Goal: Task Accomplishment & Management: Complete application form

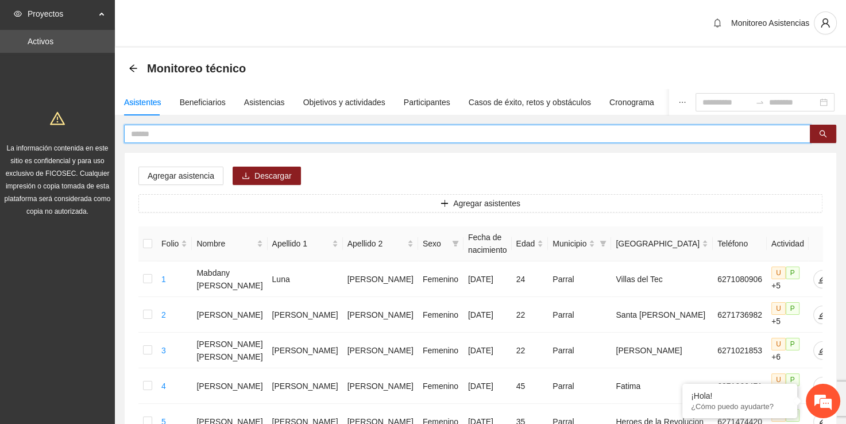
click at [273, 134] on input "text" at bounding box center [462, 133] width 663 height 13
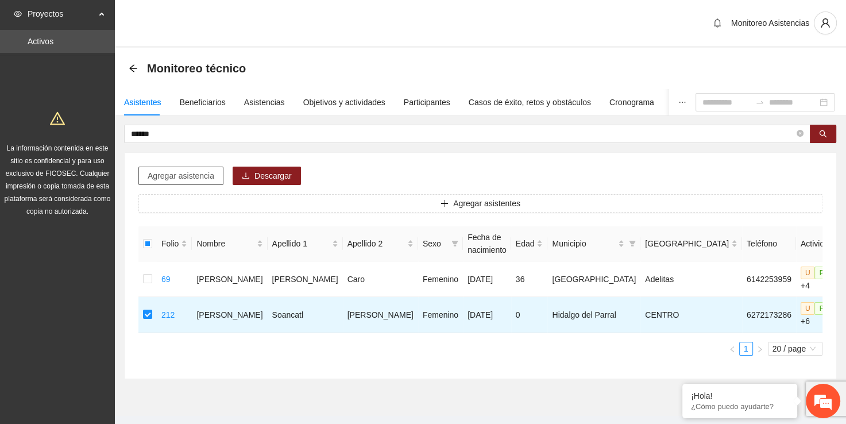
click at [178, 176] on span "Agregar asistencia" at bounding box center [181, 175] width 67 height 13
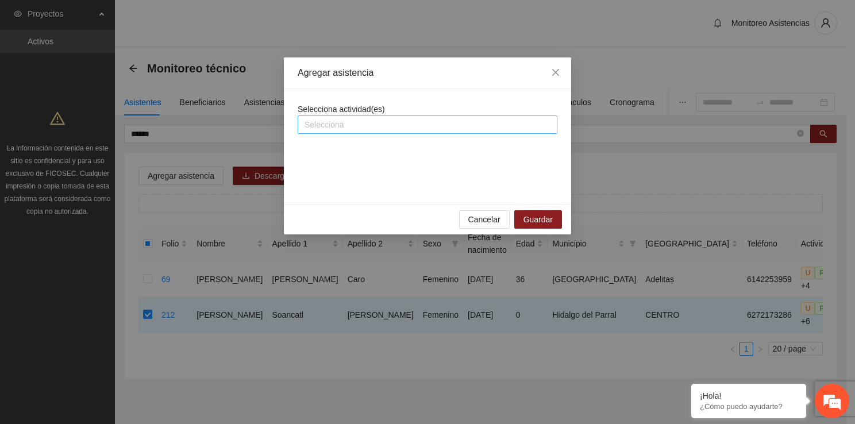
click at [372, 119] on div at bounding box center [427, 125] width 254 height 14
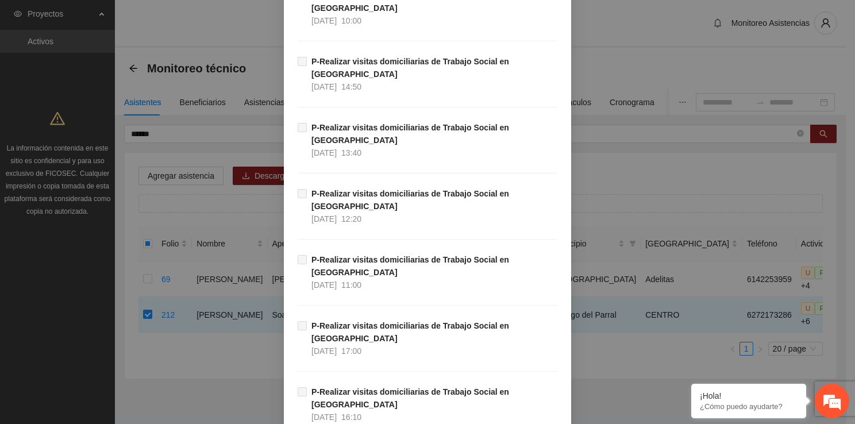
scroll to position [782, 0]
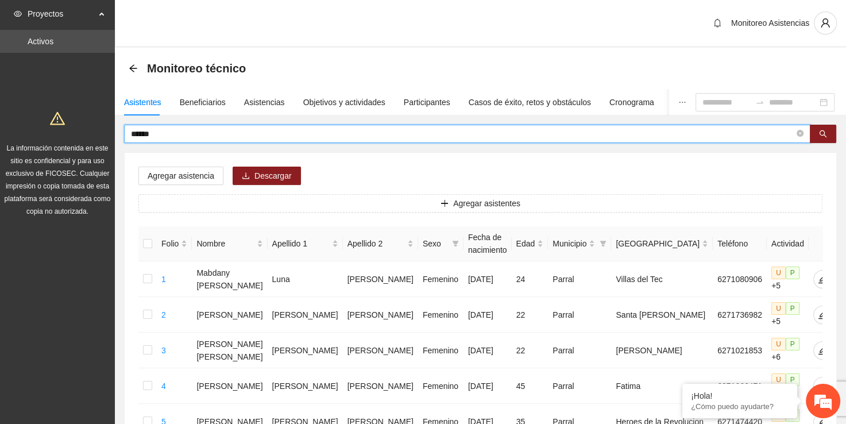
click at [302, 136] on input "******" at bounding box center [462, 133] width 663 height 13
type input "*"
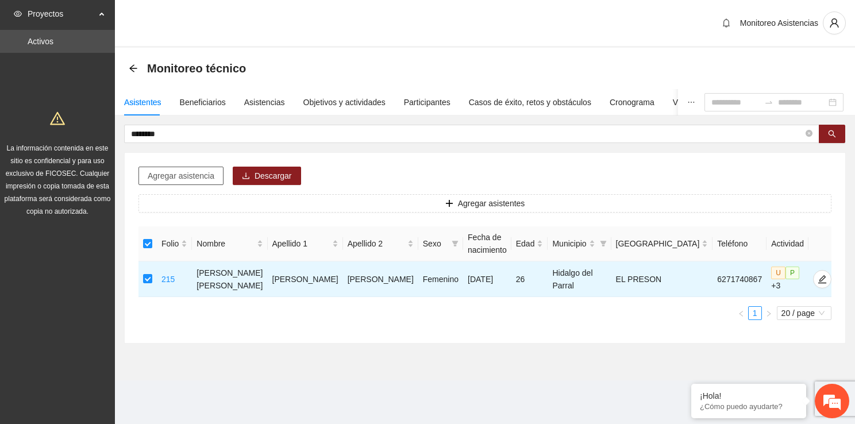
click at [184, 177] on span "Agregar asistencia" at bounding box center [181, 175] width 67 height 13
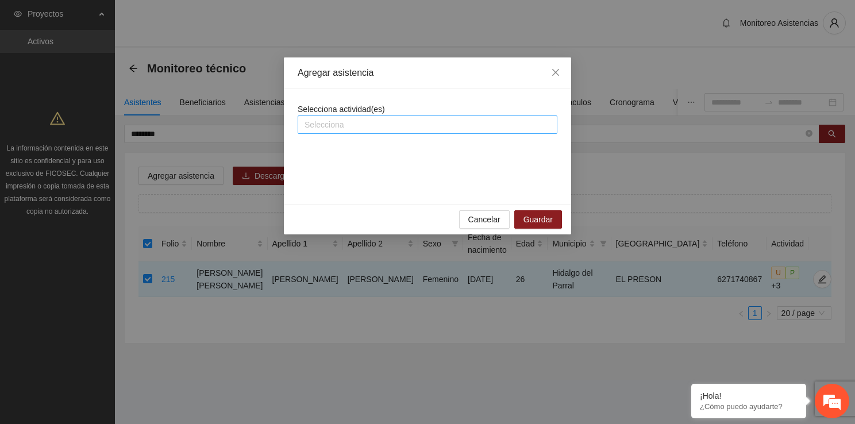
click at [448, 126] on div at bounding box center [427, 125] width 254 height 14
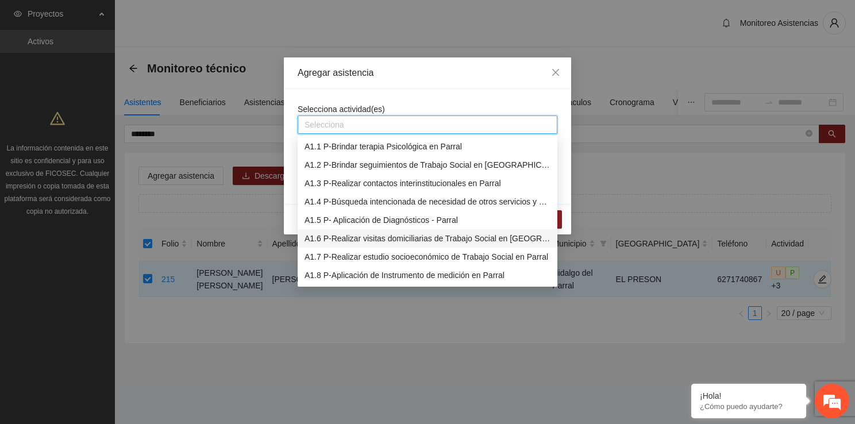
click at [411, 240] on div "A1.6 P-Realizar visitas domiciliarias de Trabajo Social en Parral" at bounding box center [427, 238] width 246 height 13
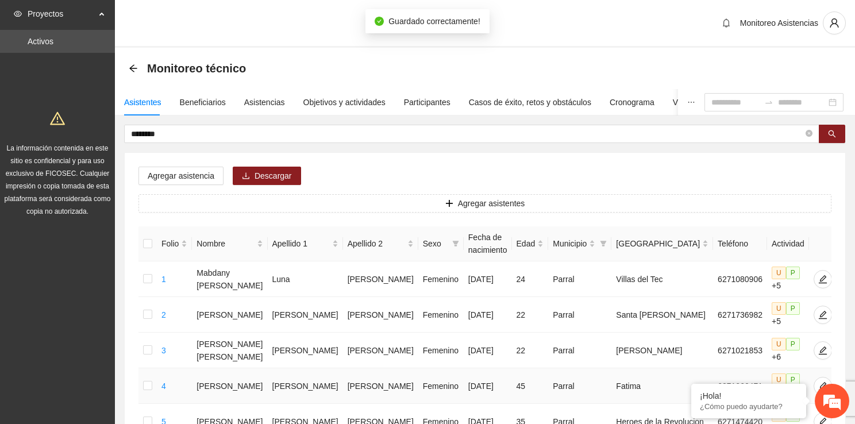
drag, startPoint x: 540, startPoint y: 396, endPoint x: 404, endPoint y: 257, distance: 194.9
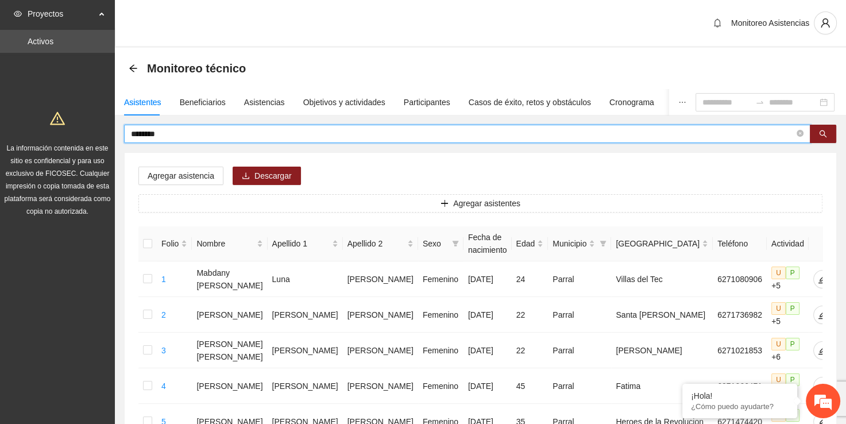
click at [292, 139] on input "********" at bounding box center [462, 133] width 663 height 13
type input "*"
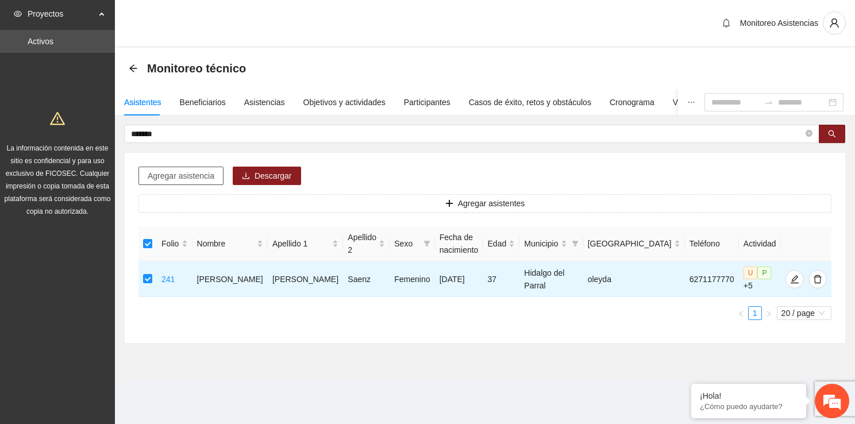
click at [209, 169] on span "Agregar asistencia" at bounding box center [181, 175] width 67 height 13
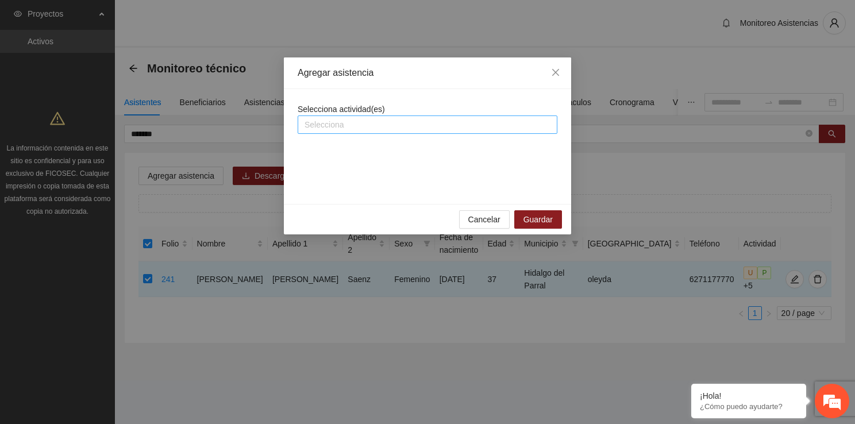
click at [374, 126] on div at bounding box center [427, 125] width 254 height 14
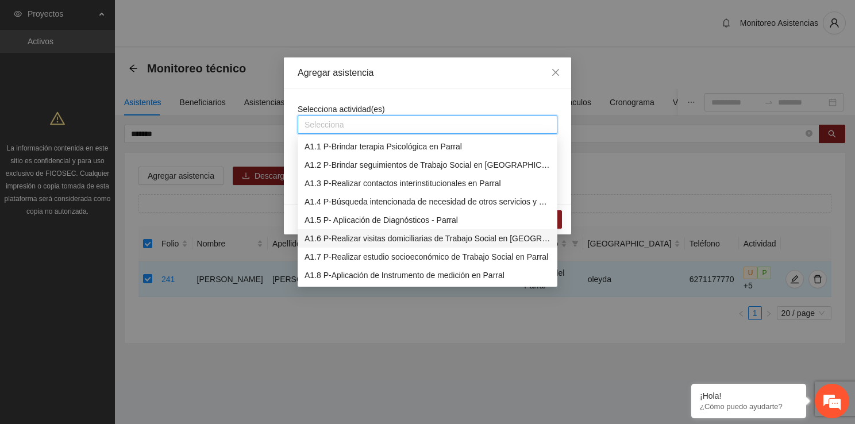
click at [396, 237] on div "A1.6 P-Realizar visitas domiciliarias de Trabajo Social en Parral" at bounding box center [427, 238] width 246 height 13
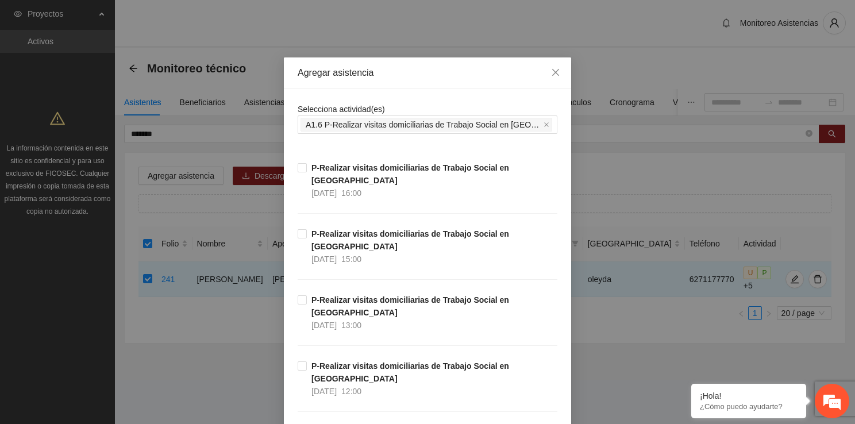
click at [416, 85] on div "Agregar asistencia" at bounding box center [427, 73] width 287 height 32
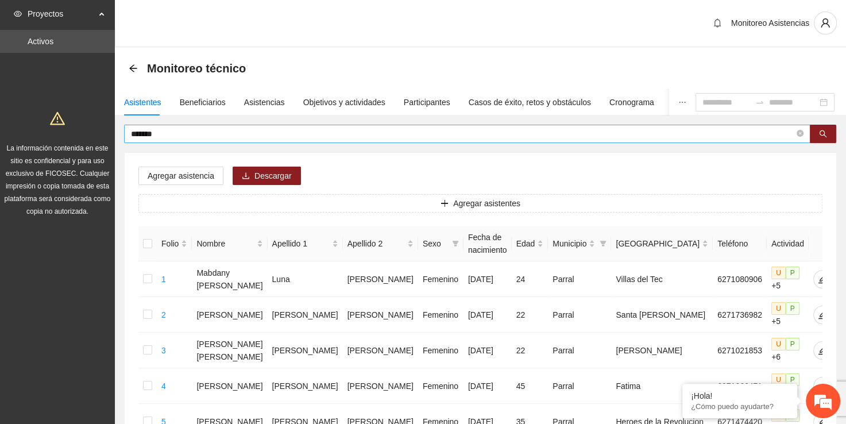
click at [272, 130] on input "*******" at bounding box center [462, 133] width 663 height 13
type input "*"
type input "******"
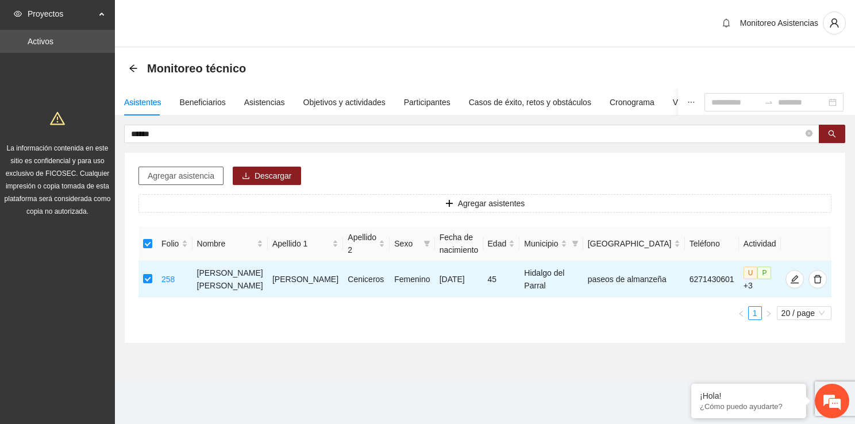
click at [183, 176] on span "Agregar asistencia" at bounding box center [181, 175] width 67 height 13
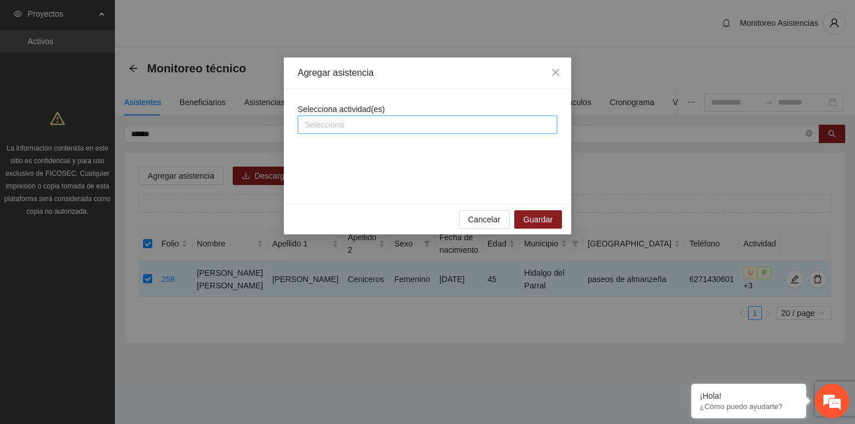
click at [365, 125] on div at bounding box center [427, 125] width 254 height 14
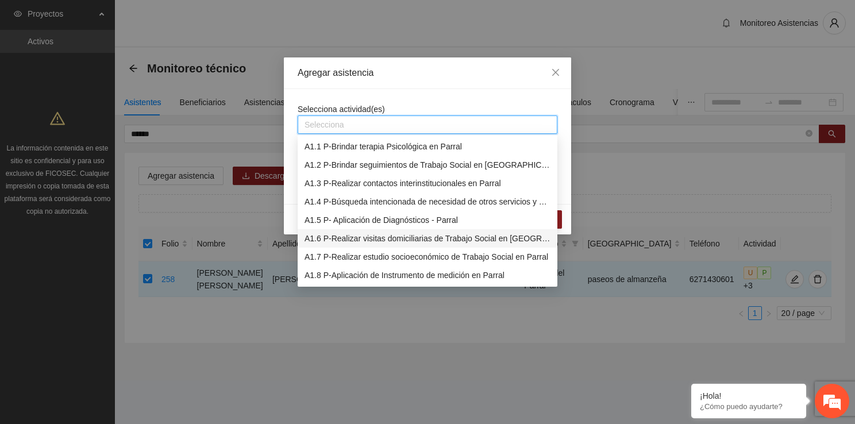
click at [388, 237] on div "A1.6 P-Realizar visitas domiciliarias de Trabajo Social en Parral" at bounding box center [427, 238] width 246 height 13
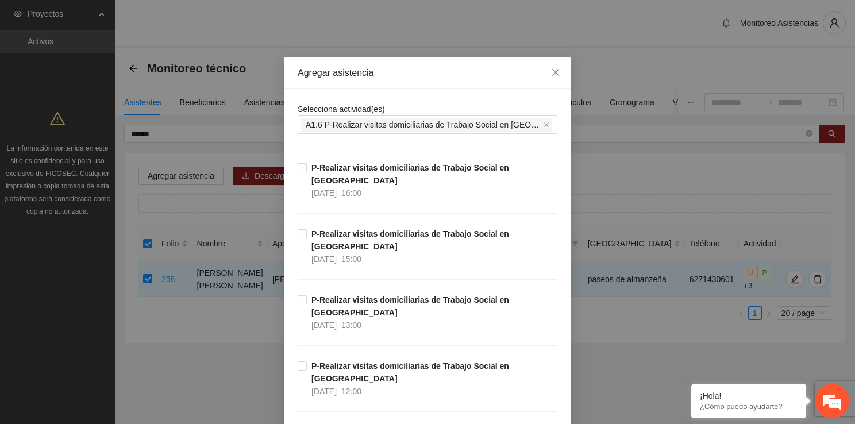
click at [449, 72] on div "Agregar asistencia" at bounding box center [427, 73] width 260 height 13
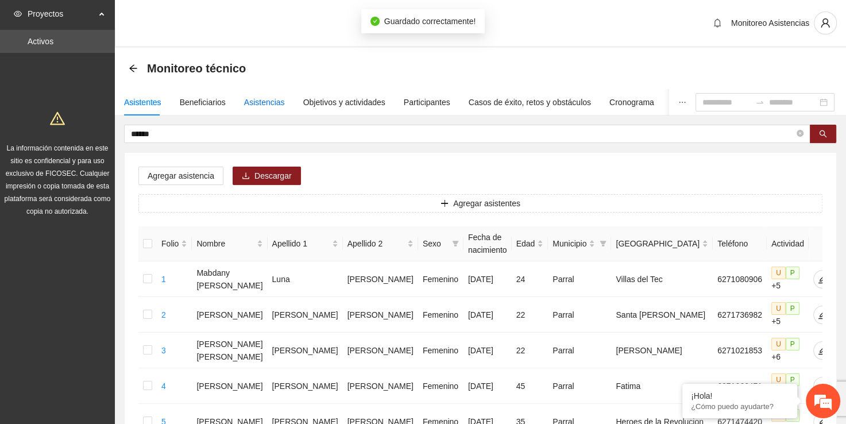
click at [264, 101] on div "Asistencias" at bounding box center [264, 102] width 41 height 13
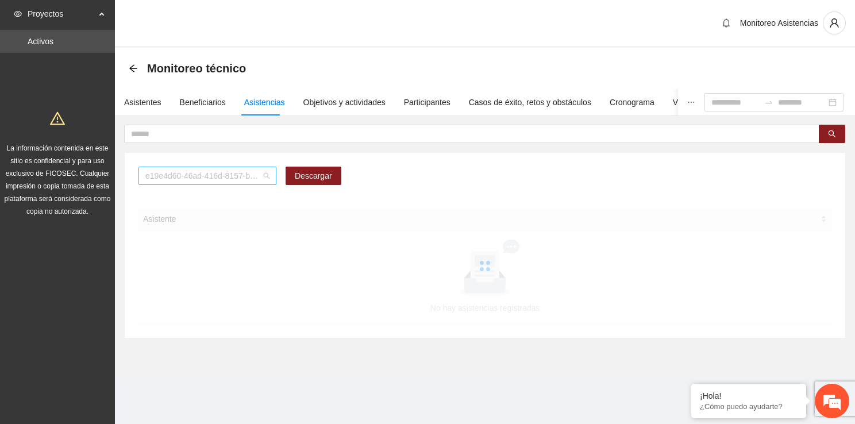
click at [254, 173] on span "e19e4d60-46ad-416d-8157-b1d80b8172e2" at bounding box center [207, 175] width 124 height 17
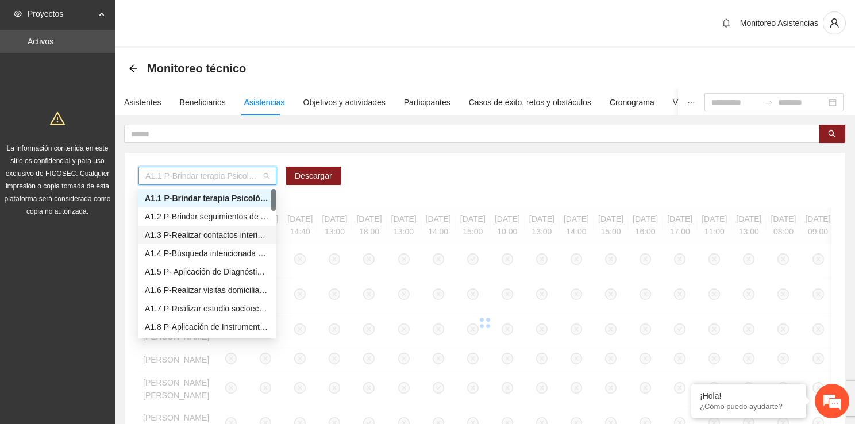
click at [234, 281] on div "A1.6 P-Realizar visitas domiciliarias de Trabajo Social en Parral" at bounding box center [207, 290] width 138 height 18
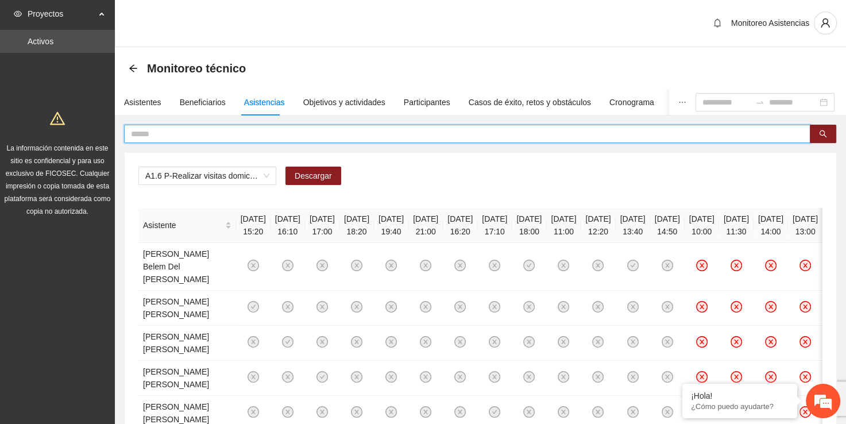
click at [225, 133] on input "text" at bounding box center [462, 133] width 663 height 13
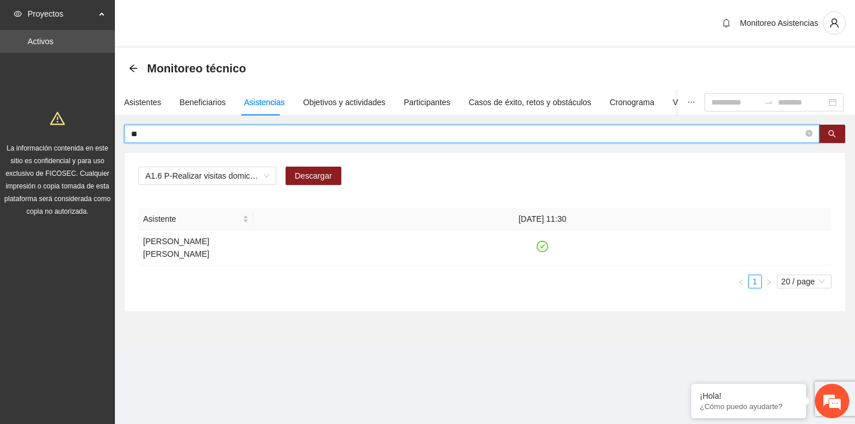
type input "*"
type input "******"
click at [140, 101] on div "Asistentes" at bounding box center [142, 102] width 37 height 13
